Goal: Transaction & Acquisition: Download file/media

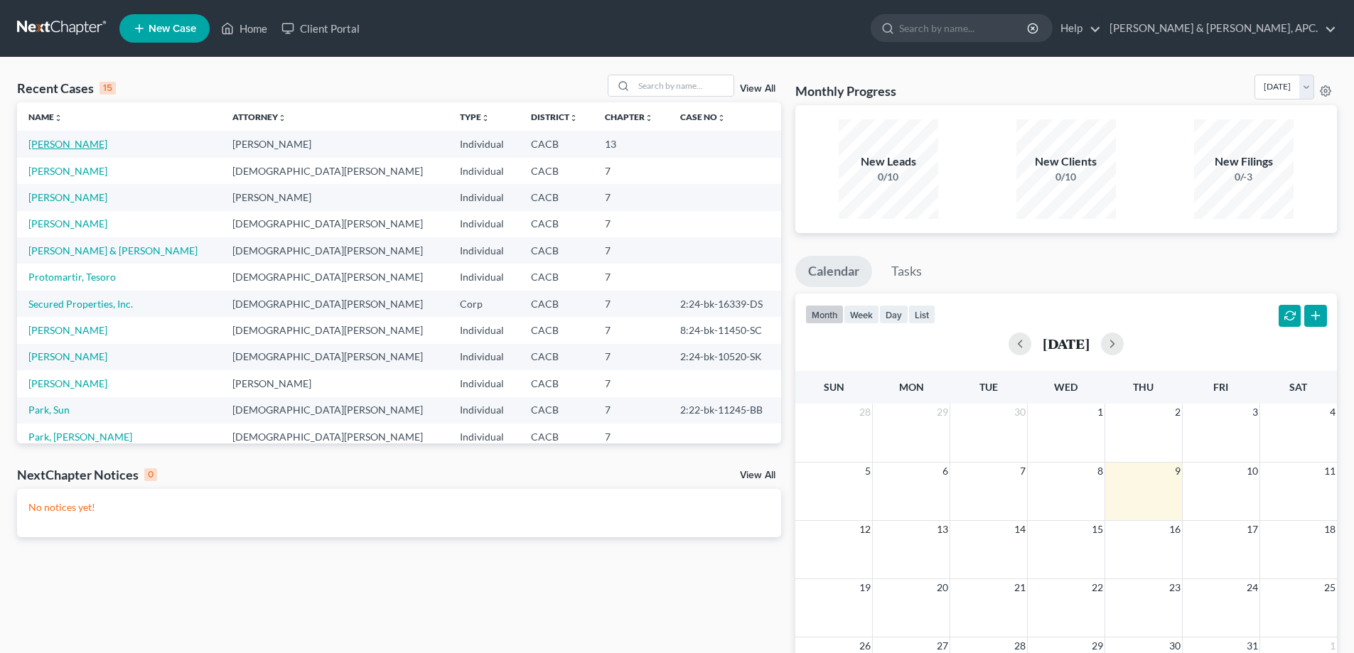
click at [48, 144] on link "[PERSON_NAME]" at bounding box center [67, 144] width 79 height 12
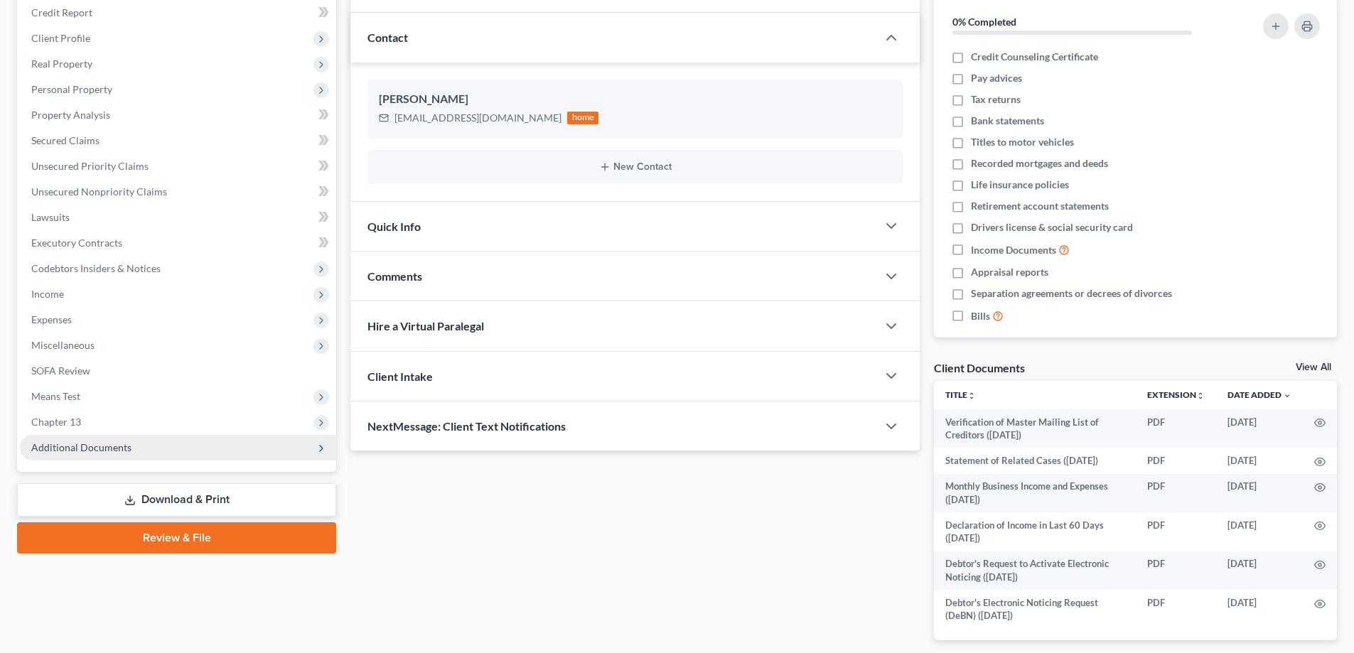
scroll to position [237, 0]
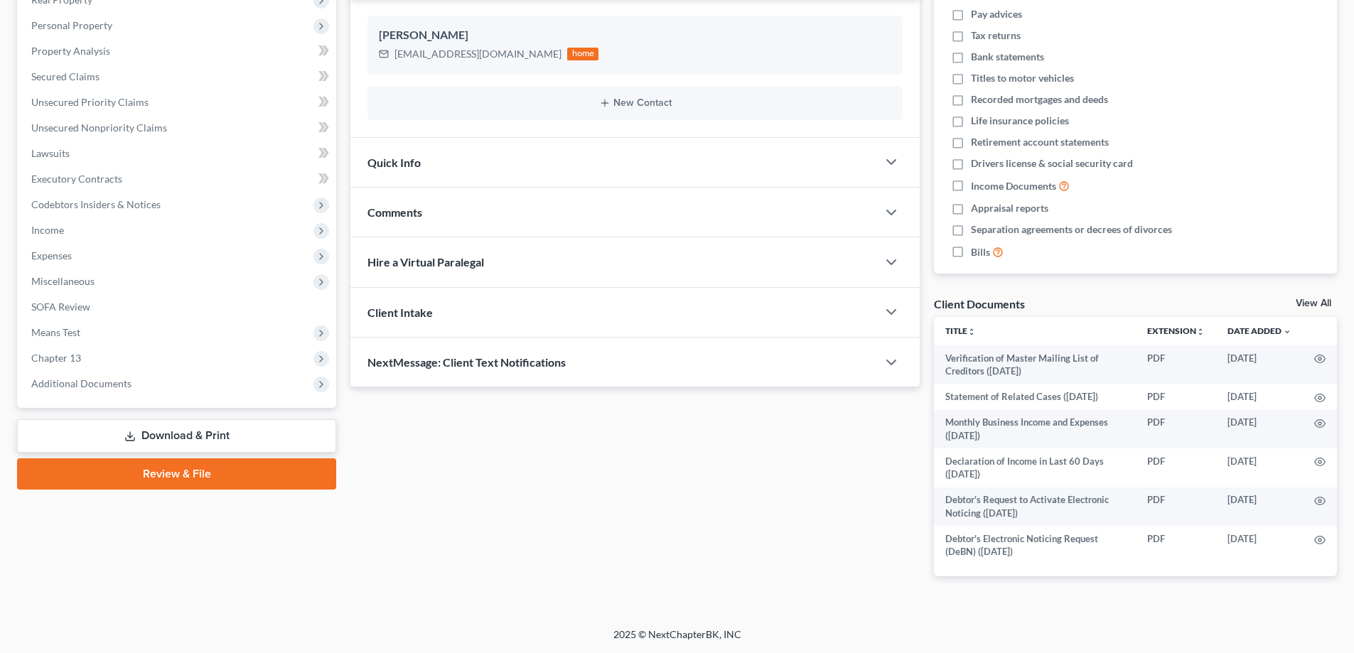
click at [228, 432] on link "Download & Print" at bounding box center [176, 435] width 319 height 33
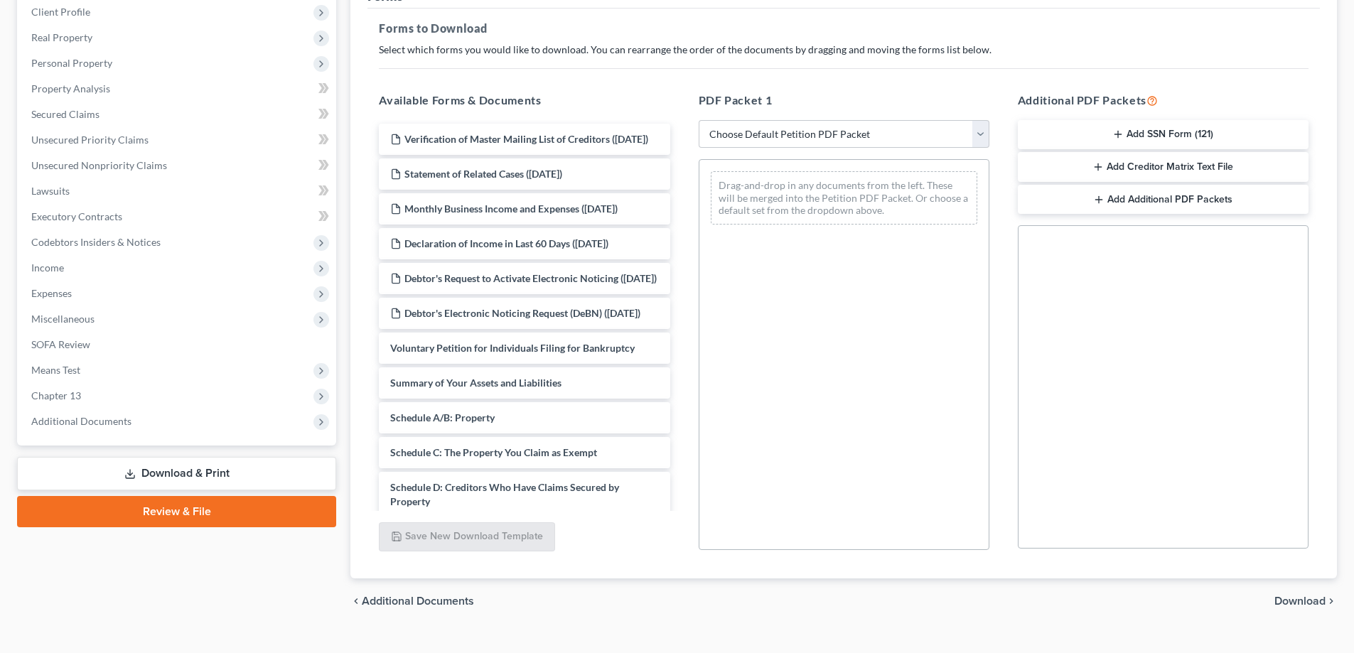
scroll to position [225, 0]
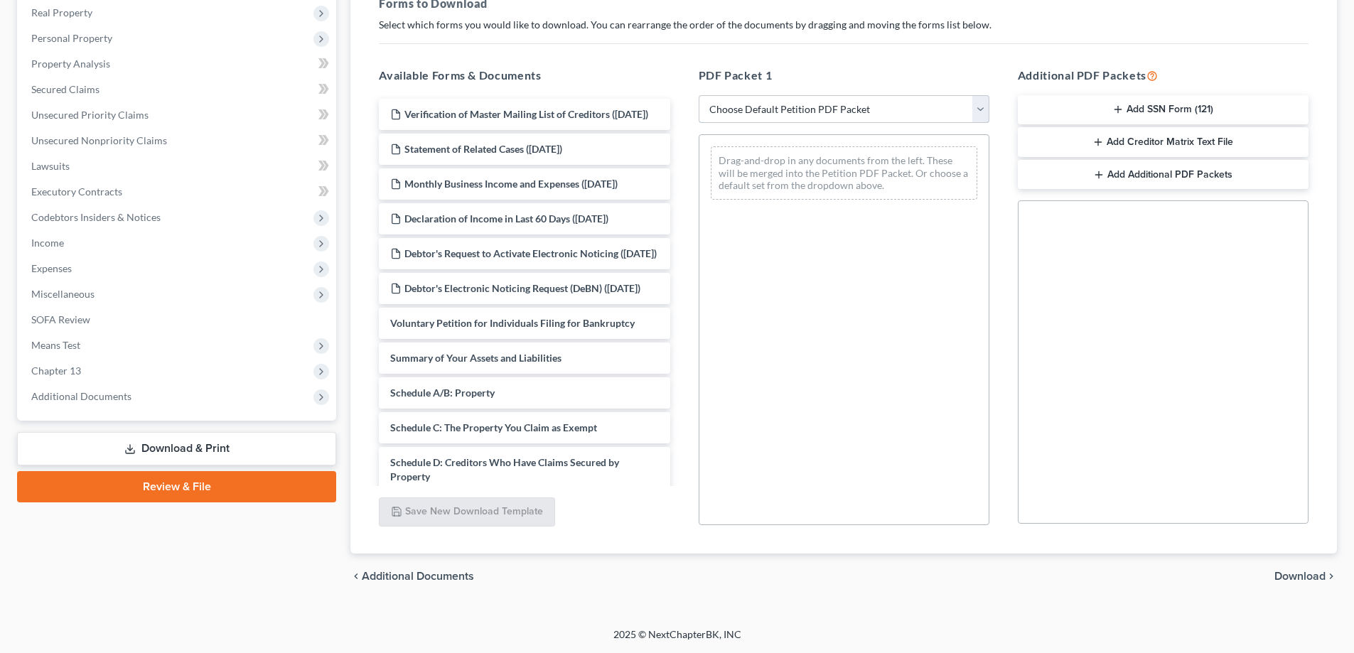
click at [980, 107] on select "Choose Default Petition PDF Packet Complete Bankruptcy Petition (all forms and …" at bounding box center [843, 109] width 291 height 28
select select "0"
click at [698, 95] on select "Choose Default Petition PDF Packet Complete Bankruptcy Petition (all forms and …" at bounding box center [843, 109] width 291 height 28
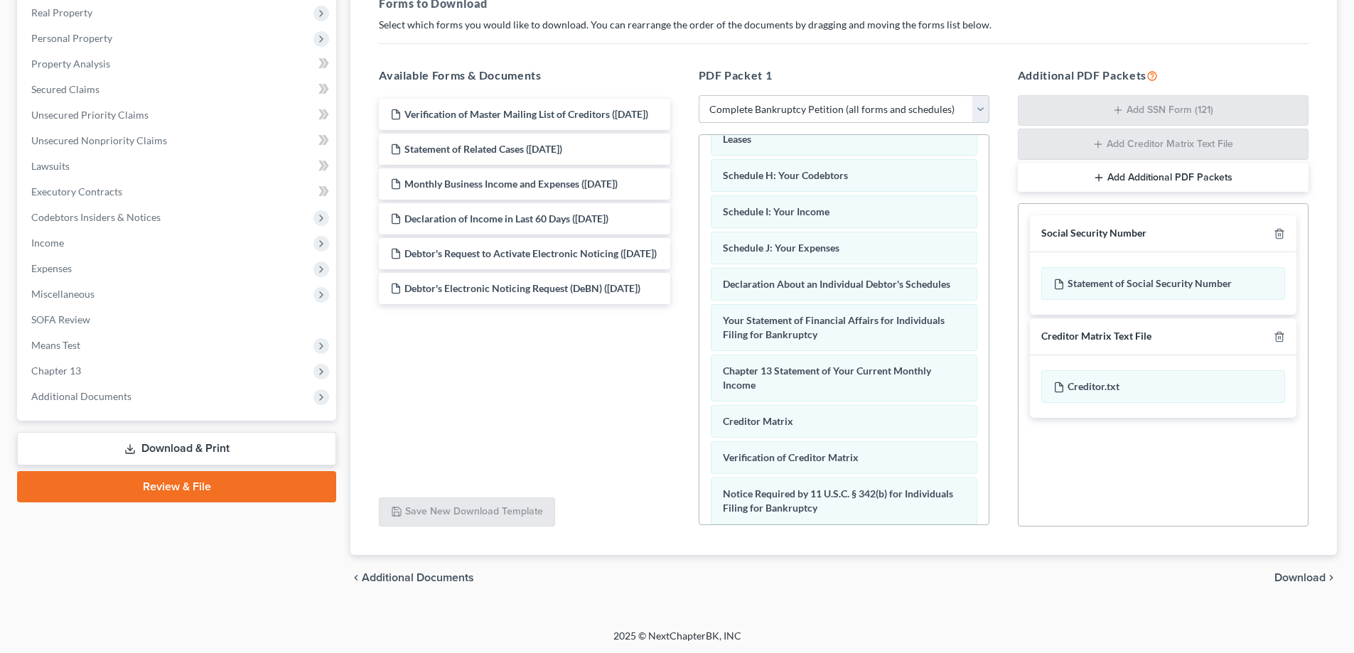
scroll to position [284, 0]
drag, startPoint x: 776, startPoint y: 467, endPoint x: 779, endPoint y: 419, distance: 47.7
click at [779, 419] on div "Verification of Creditor Matrix Voluntary Petition for Individuals Filing for B…" at bounding box center [843, 239] width 289 height 777
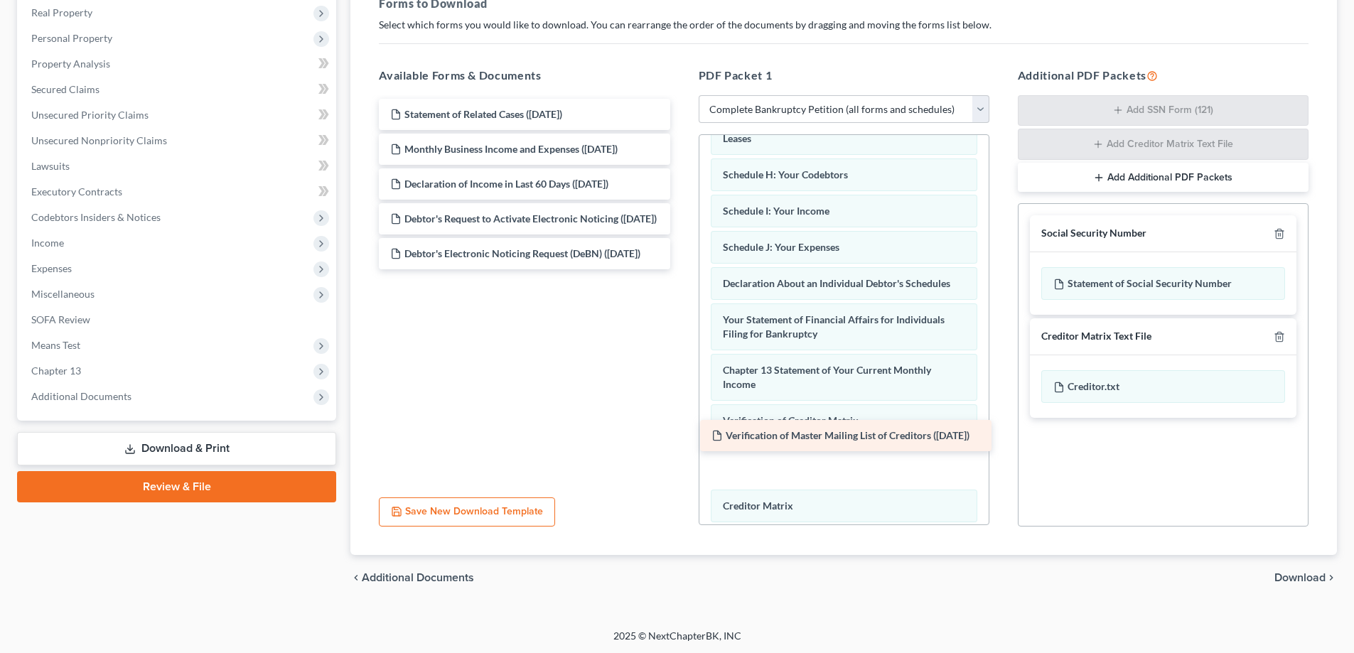
drag, startPoint x: 460, startPoint y: 118, endPoint x: 781, endPoint y: 439, distance: 454.2
click at [681, 269] on div "Verification of Master Mailing List of Creditors ([DATE]) Verification of Maste…" at bounding box center [523, 184] width 313 height 171
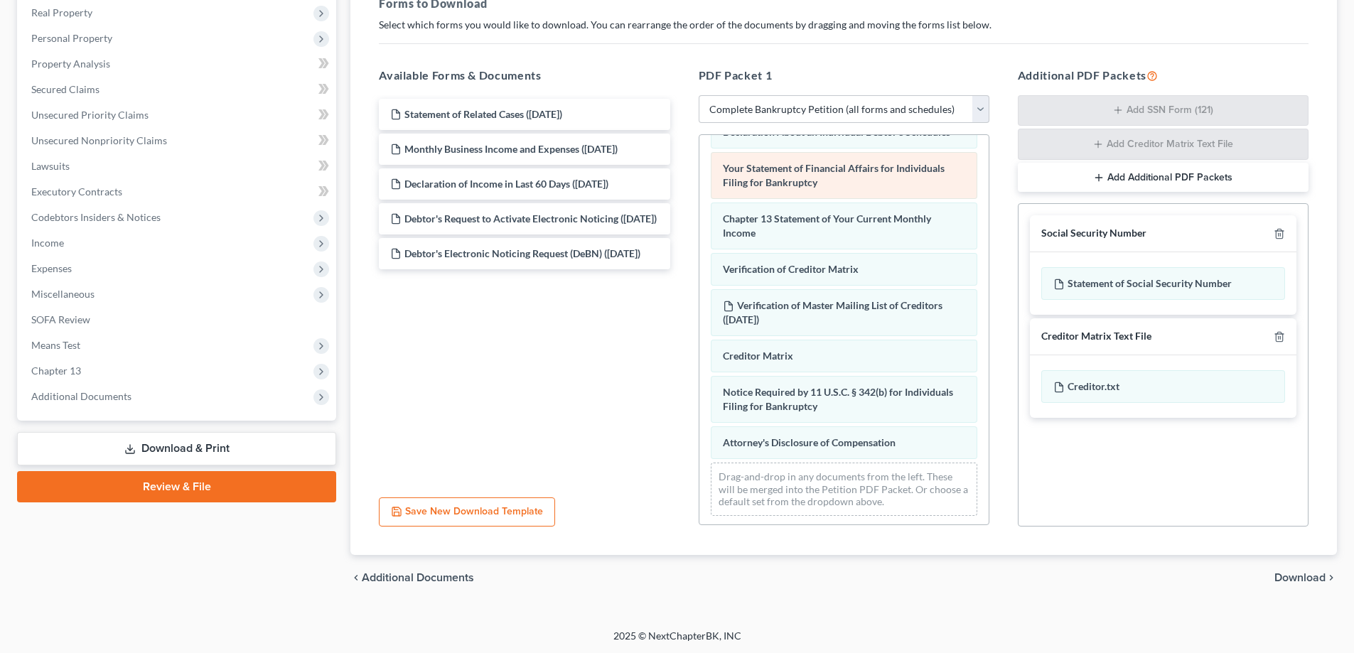
scroll to position [453, 0]
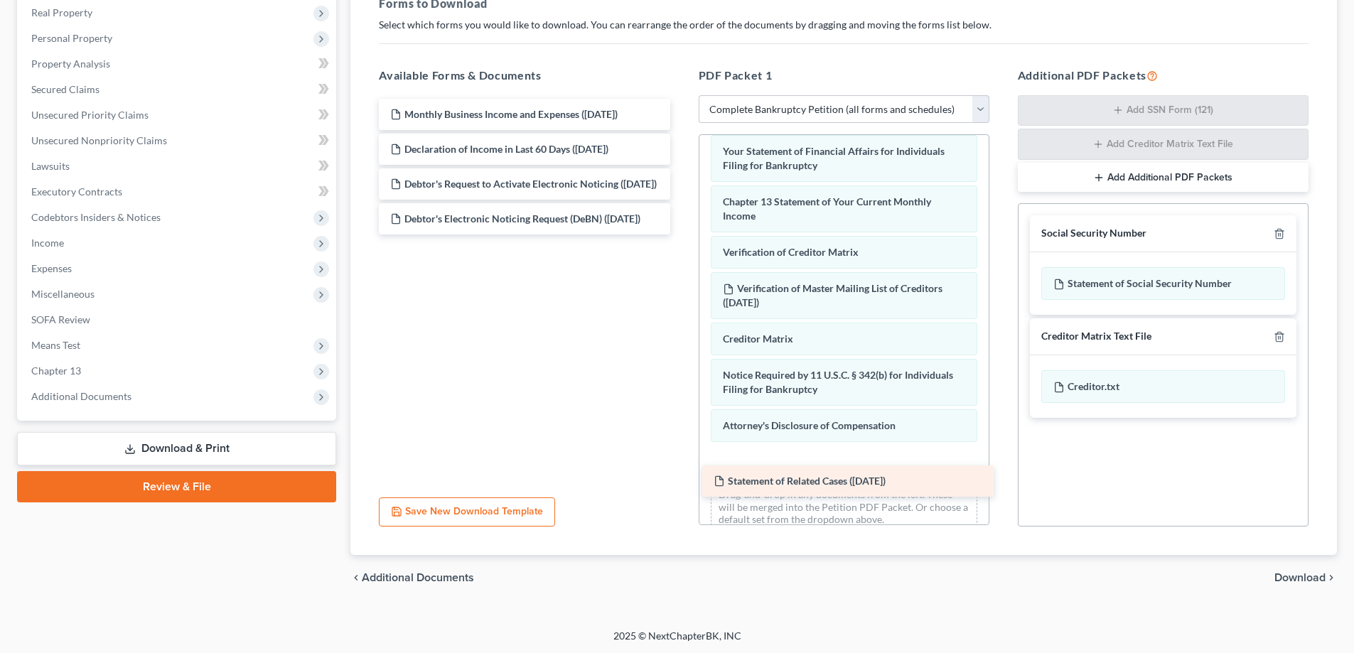
drag, startPoint x: 546, startPoint y: 117, endPoint x: 869, endPoint y: 484, distance: 488.8
click at [681, 234] on div "Statement of Related Cases ([DATE]) Statement of Related Cases ([DATE]) Monthly…" at bounding box center [523, 167] width 313 height 136
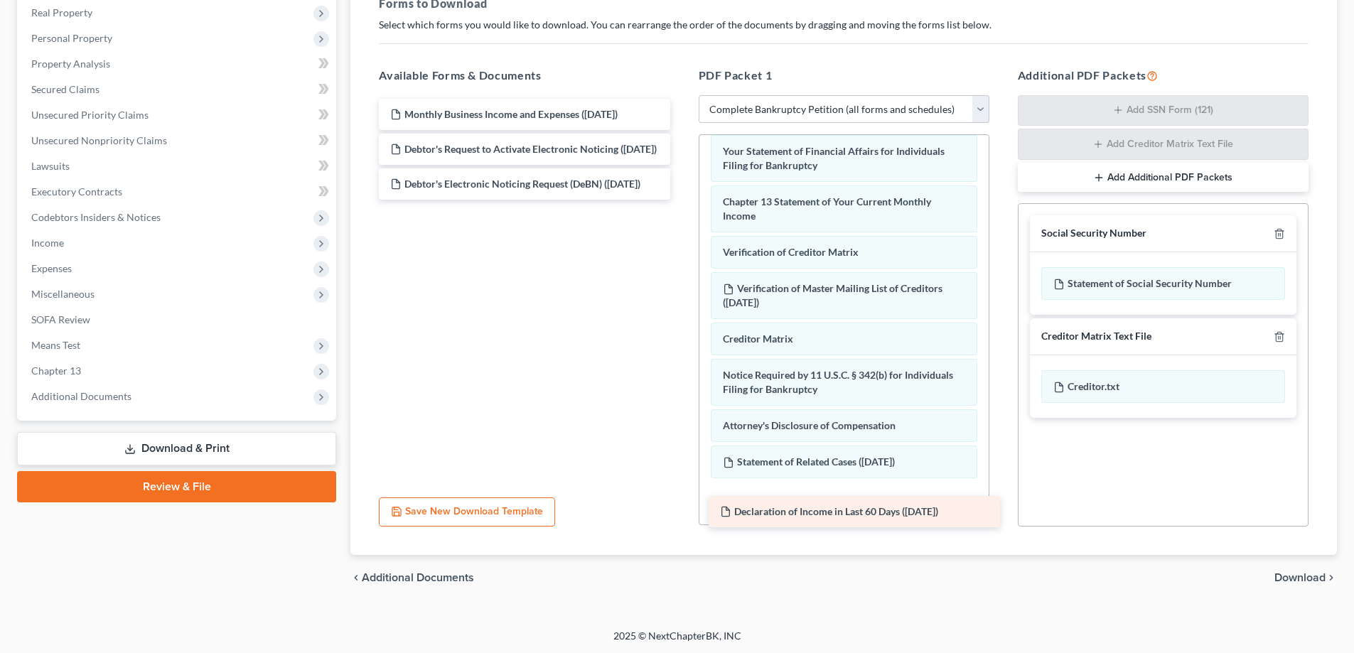
drag, startPoint x: 533, startPoint y: 154, endPoint x: 863, endPoint y: 517, distance: 489.9
click at [681, 200] on div "Declaration of Income in Last 60 Days ([DATE]) Monthly Business Income and Expe…" at bounding box center [523, 149] width 313 height 101
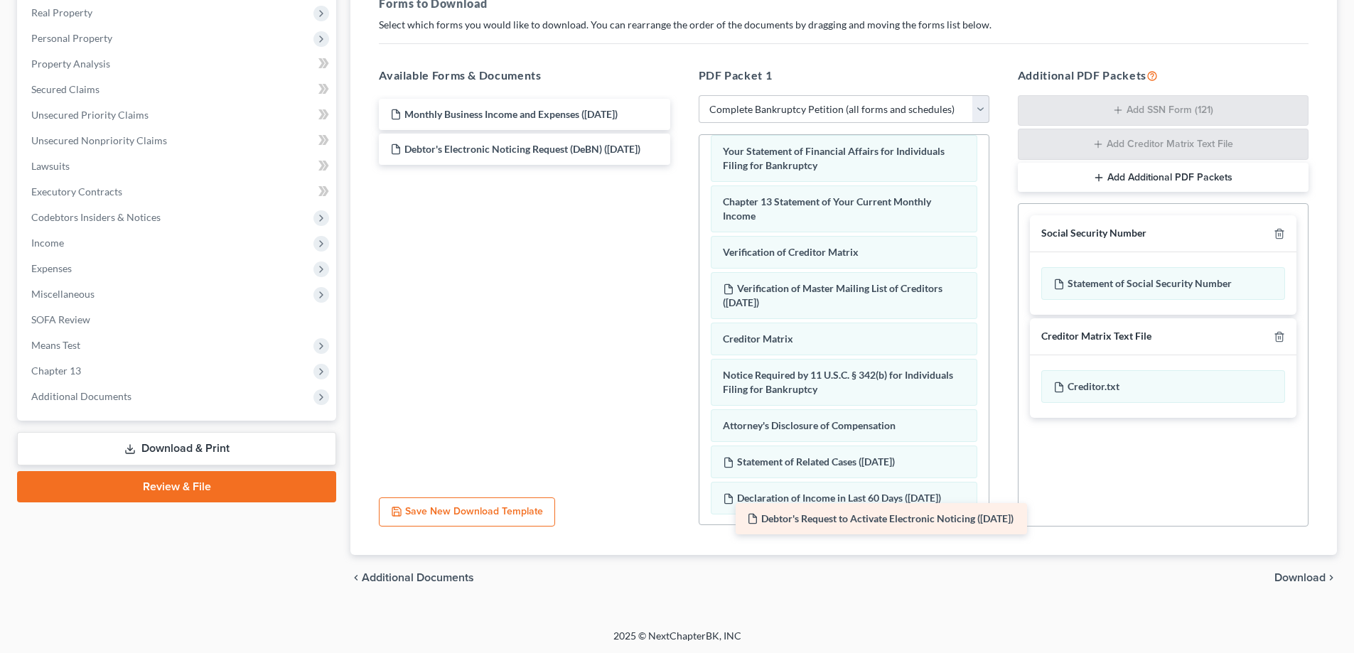
drag, startPoint x: 485, startPoint y: 154, endPoint x: 842, endPoint y: 524, distance: 513.5
click at [681, 165] on div "Debtor's Request to Activate Electronic Noticing ([DATE]) Monthly Business Inco…" at bounding box center [523, 132] width 313 height 66
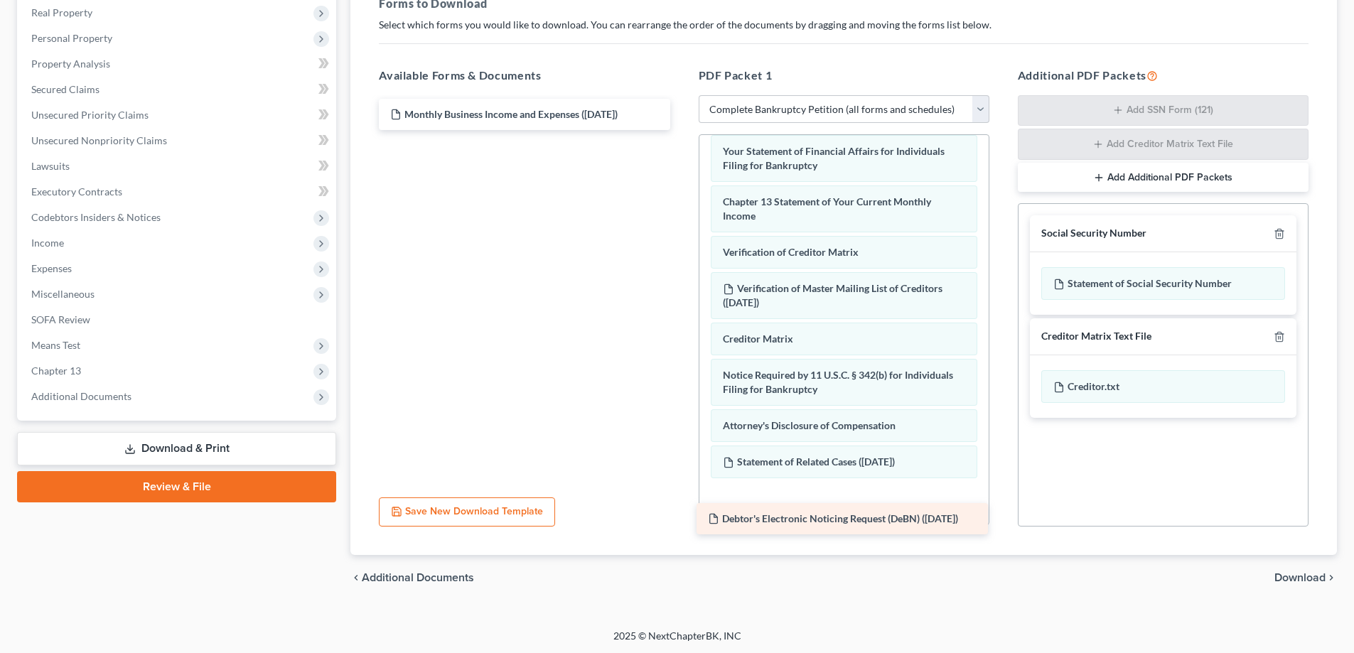
drag, startPoint x: 470, startPoint y: 151, endPoint x: 787, endPoint y: 521, distance: 487.2
click at [681, 130] on div "Debtor's Electronic Noticing Request (DeBN) ([DATE]) Monthly Business Income an…" at bounding box center [523, 114] width 313 height 31
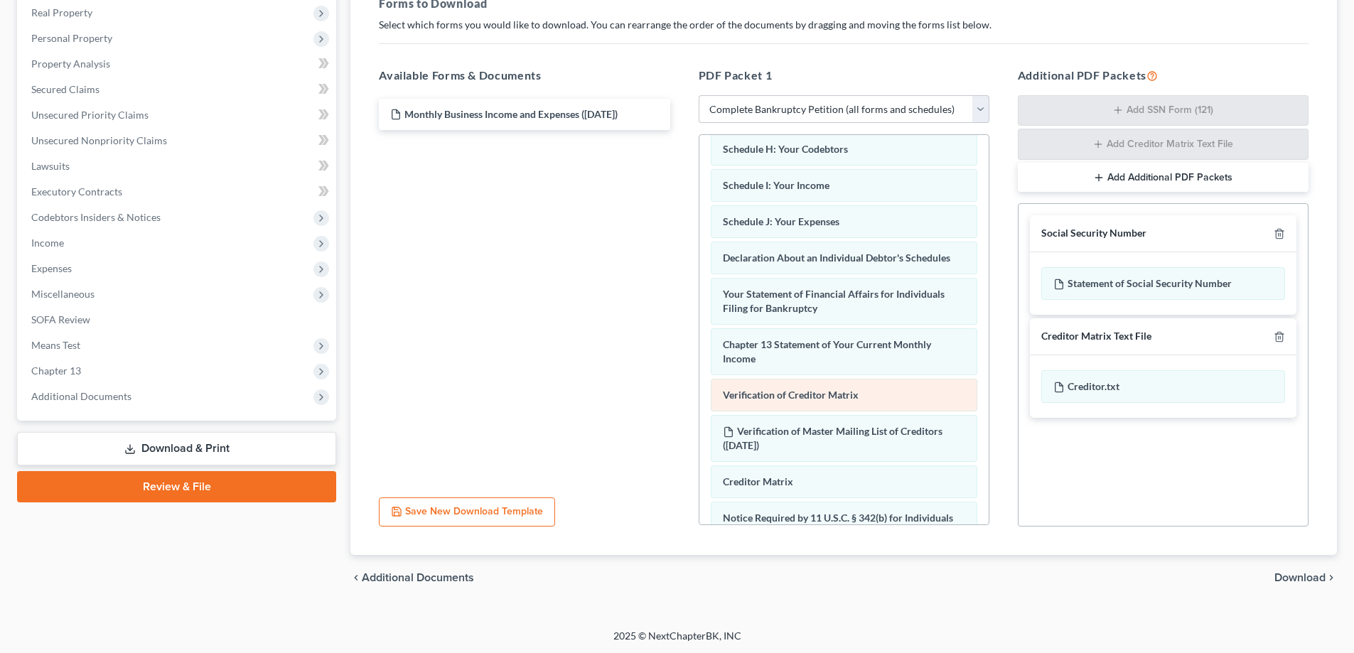
scroll to position [239, 0]
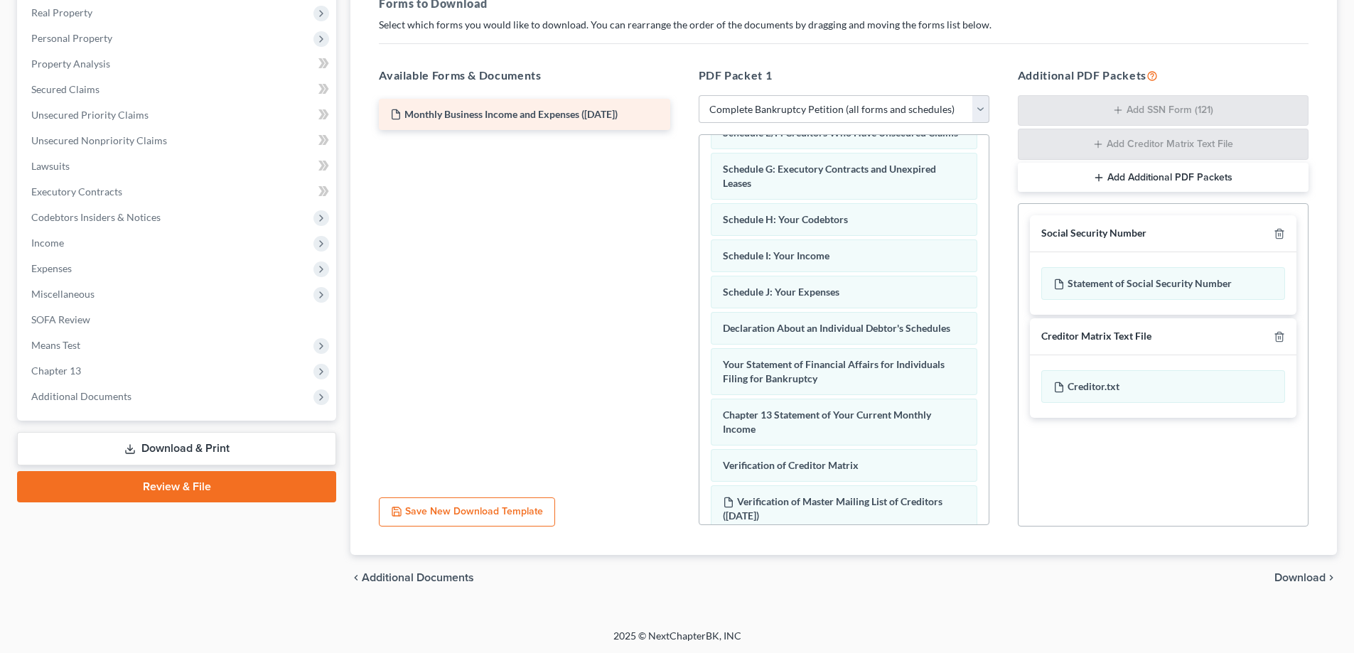
click at [531, 110] on span "Monthly Business Income and Expenses ([DATE])" at bounding box center [510, 114] width 213 height 12
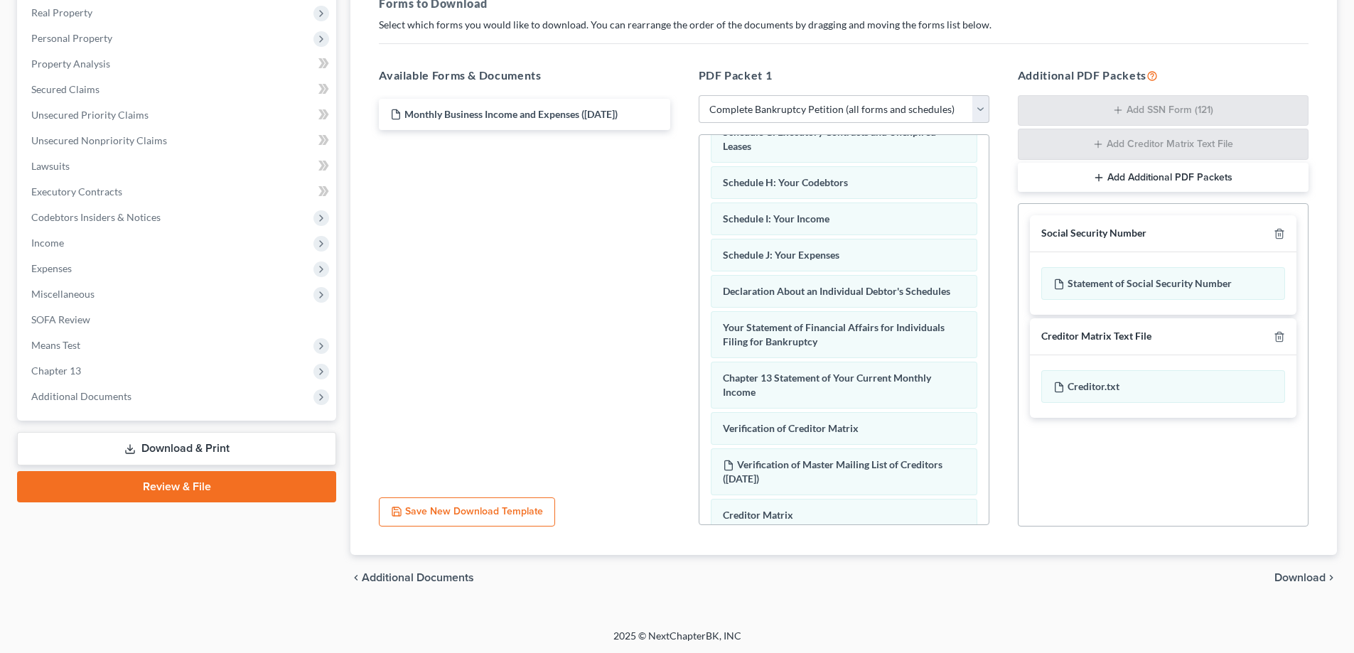
scroll to position [310, 0]
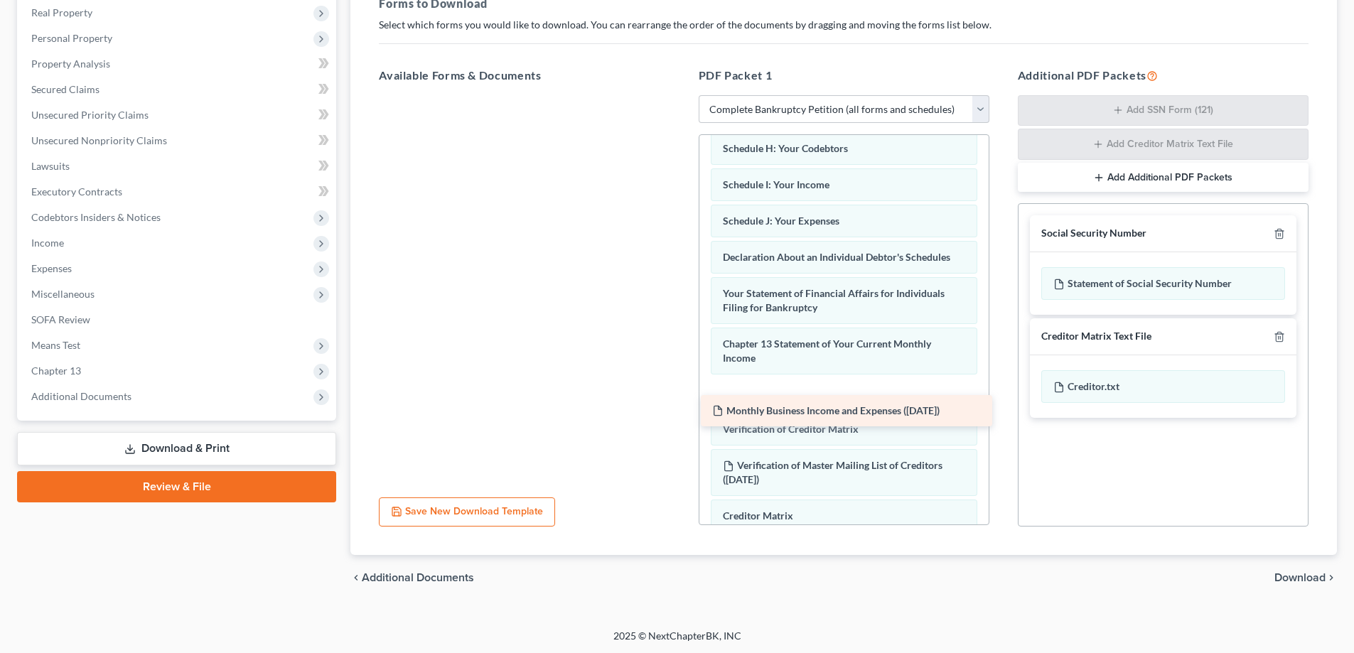
drag, startPoint x: 523, startPoint y: 118, endPoint x: 845, endPoint y: 414, distance: 437.5
click at [681, 95] on div "Monthly Business Income and Expenses ([DATE]) Monthly Business Income and Expen…" at bounding box center [523, 95] width 313 height 0
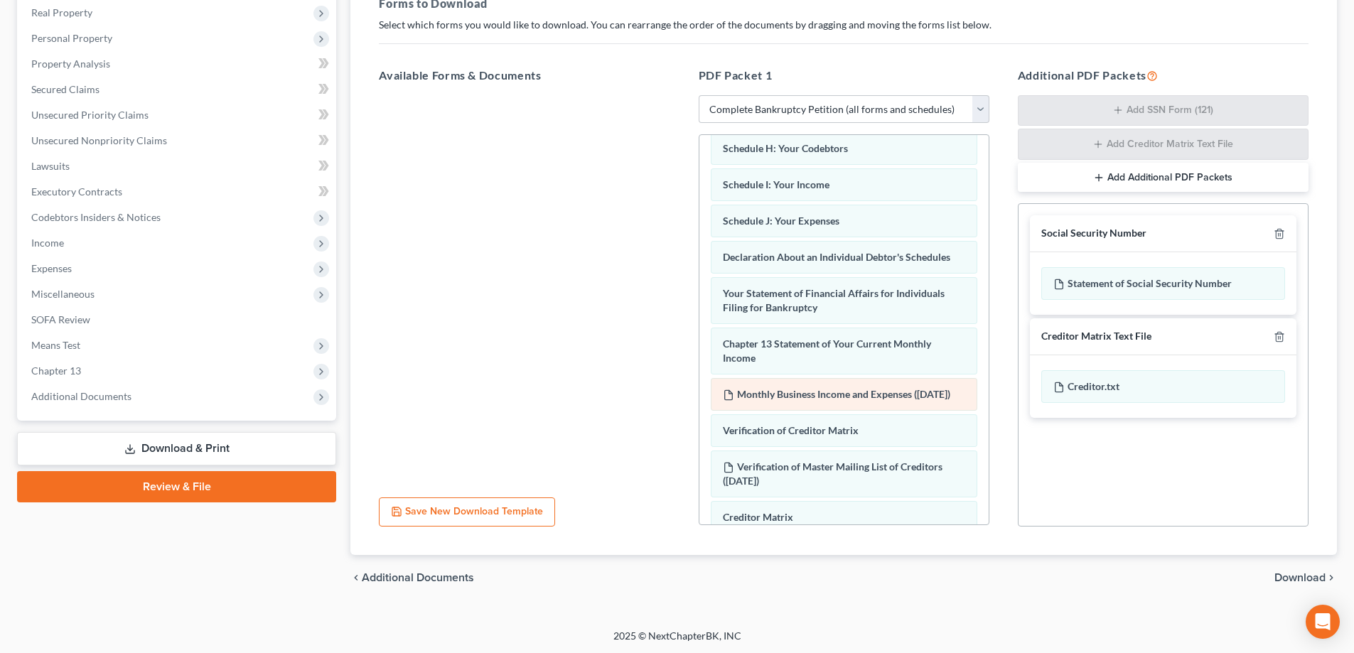
scroll to position [325, 0]
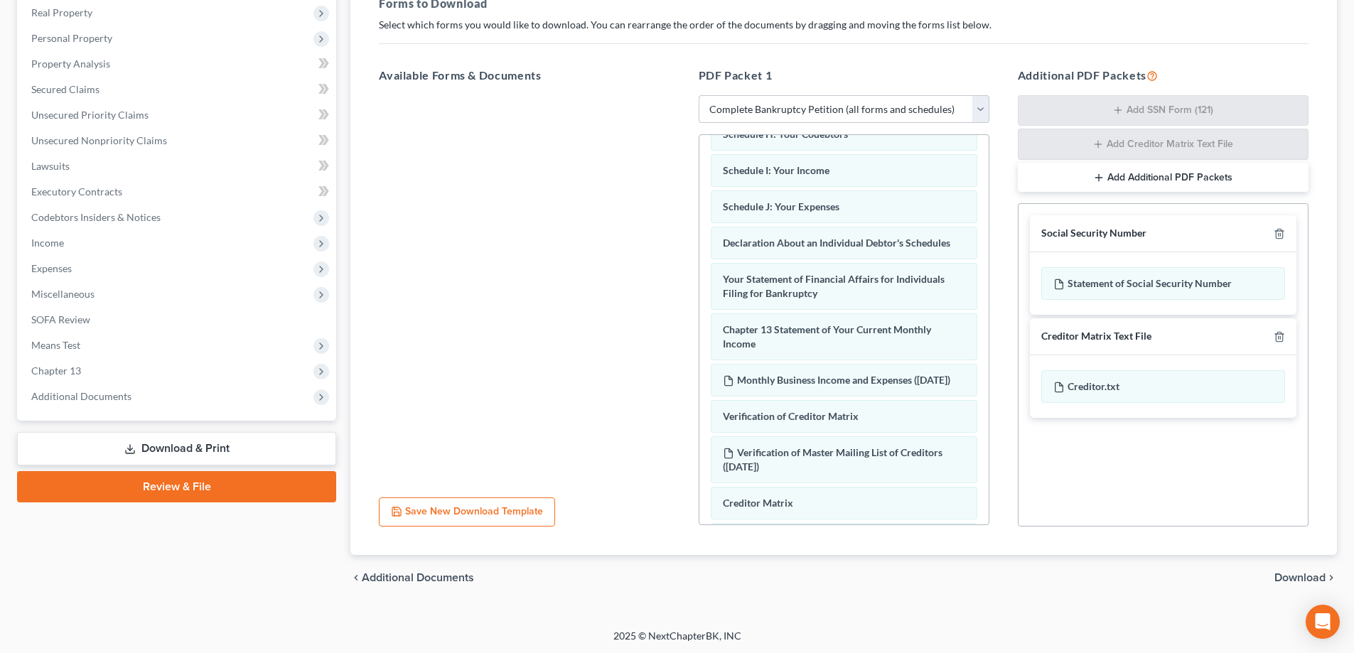
click at [1295, 579] on span "Download" at bounding box center [1299, 577] width 51 height 11
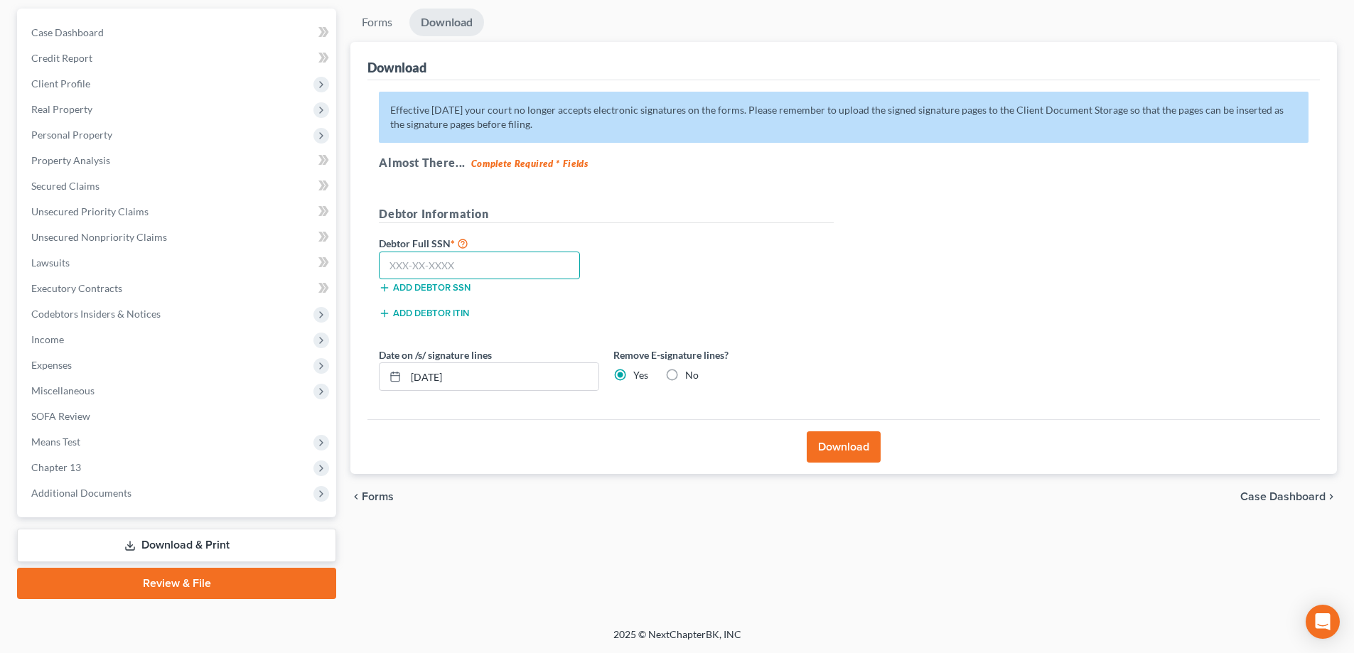
click at [412, 272] on input "text" at bounding box center [479, 266] width 201 height 28
type input "118-62-0573"
drag, startPoint x: 472, startPoint y: 377, endPoint x: 387, endPoint y: 374, distance: 86.0
click at [387, 374] on div "[DATE]" at bounding box center [489, 376] width 220 height 28
click at [837, 456] on button "Download" at bounding box center [843, 446] width 74 height 31
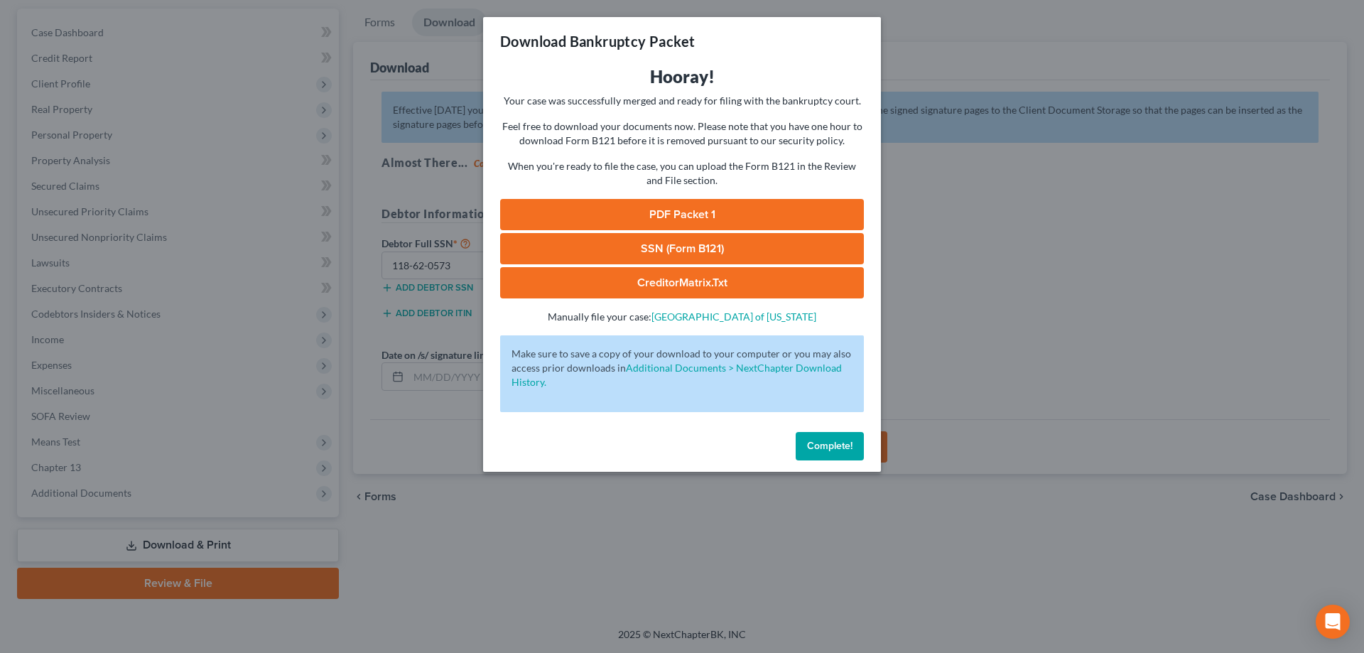
click at [738, 215] on link "PDF Packet 1" at bounding box center [682, 214] width 364 height 31
click at [730, 215] on link "PDF Packet 1" at bounding box center [682, 214] width 364 height 31
click at [841, 443] on span "Complete!" at bounding box center [829, 446] width 45 height 12
